Goal: Information Seeking & Learning: Stay updated

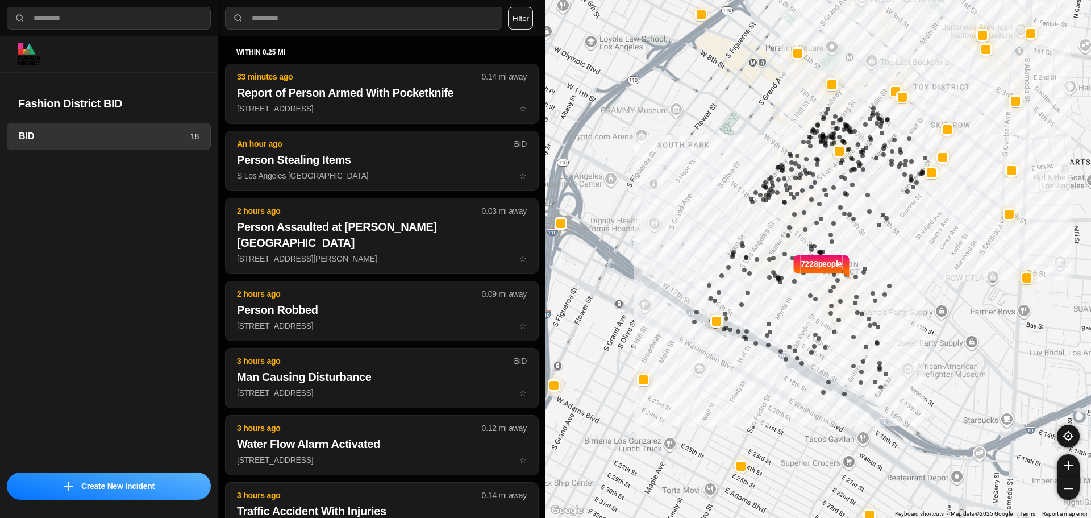
select select "*"
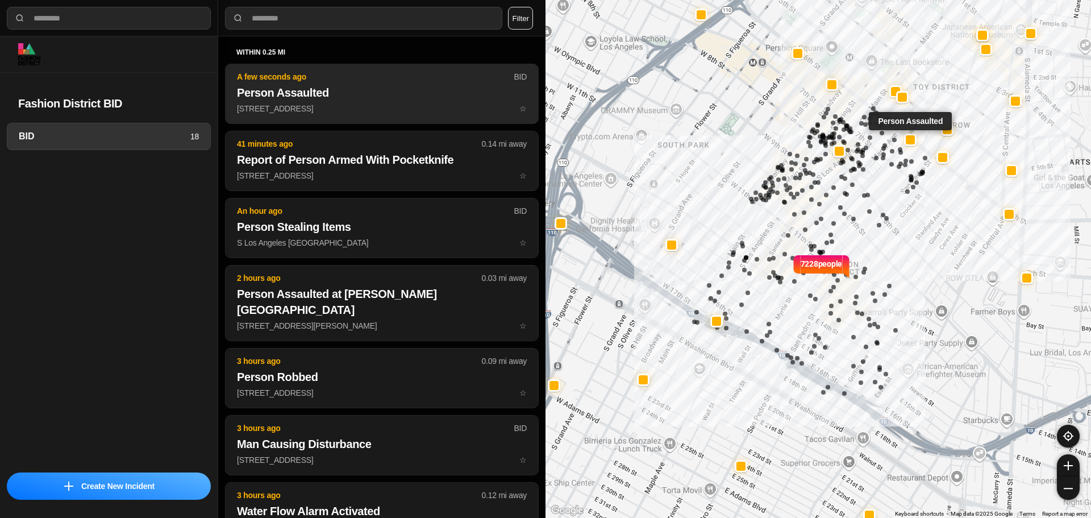
click at [407, 107] on p "[STREET_ADDRESS] ☆" at bounding box center [382, 108] width 290 height 11
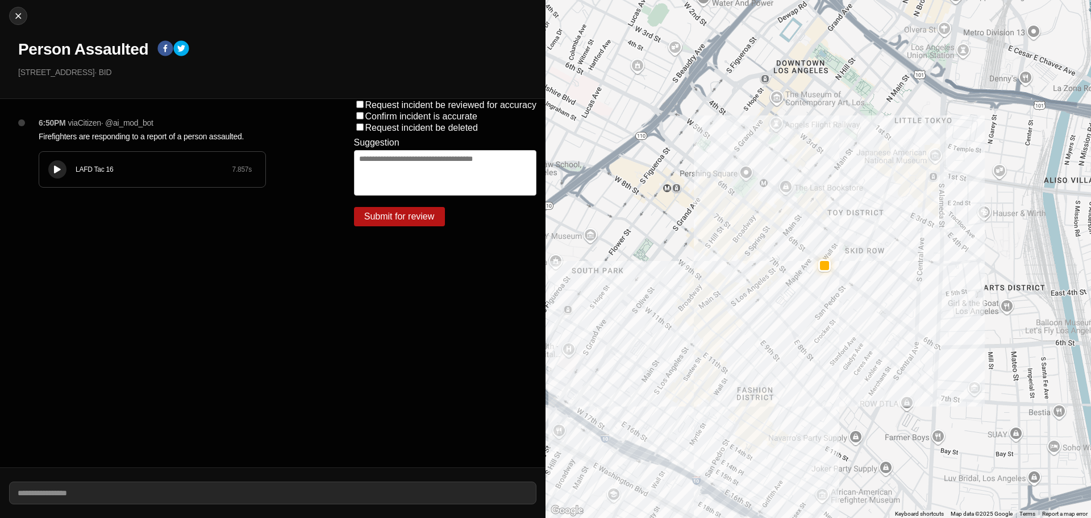
click at [132, 182] on div "LAFD Tac 16 7.857 s" at bounding box center [152, 169] width 226 height 35
